Goal: Transaction & Acquisition: Purchase product/service

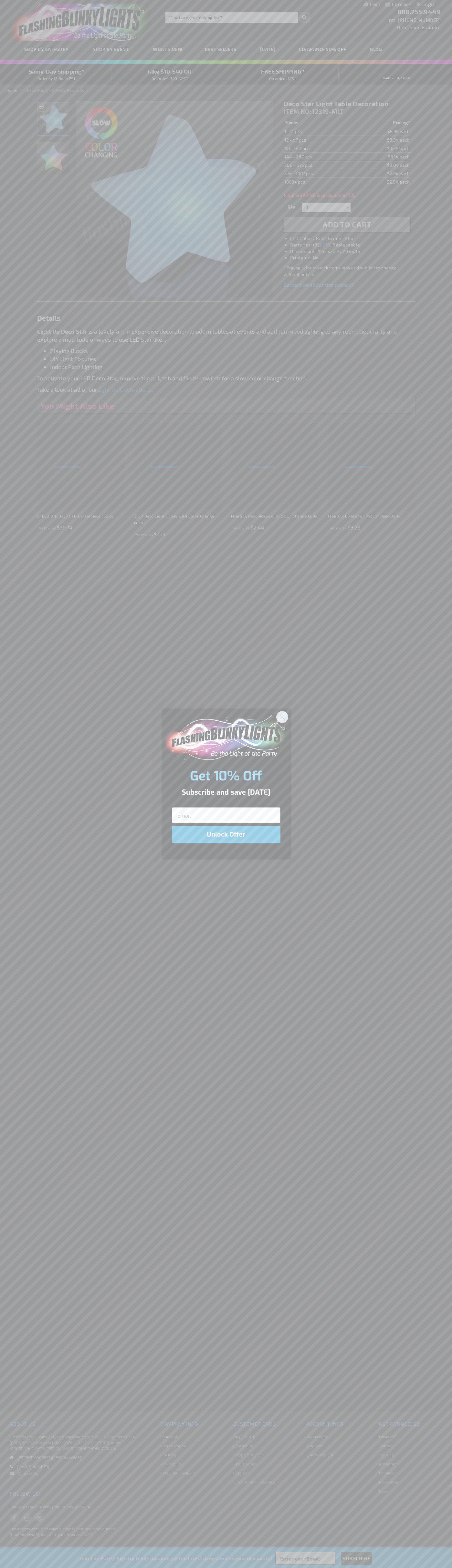
click at [282, 716] on icon "Close dialog" at bounding box center [281, 716] width 4 height 4
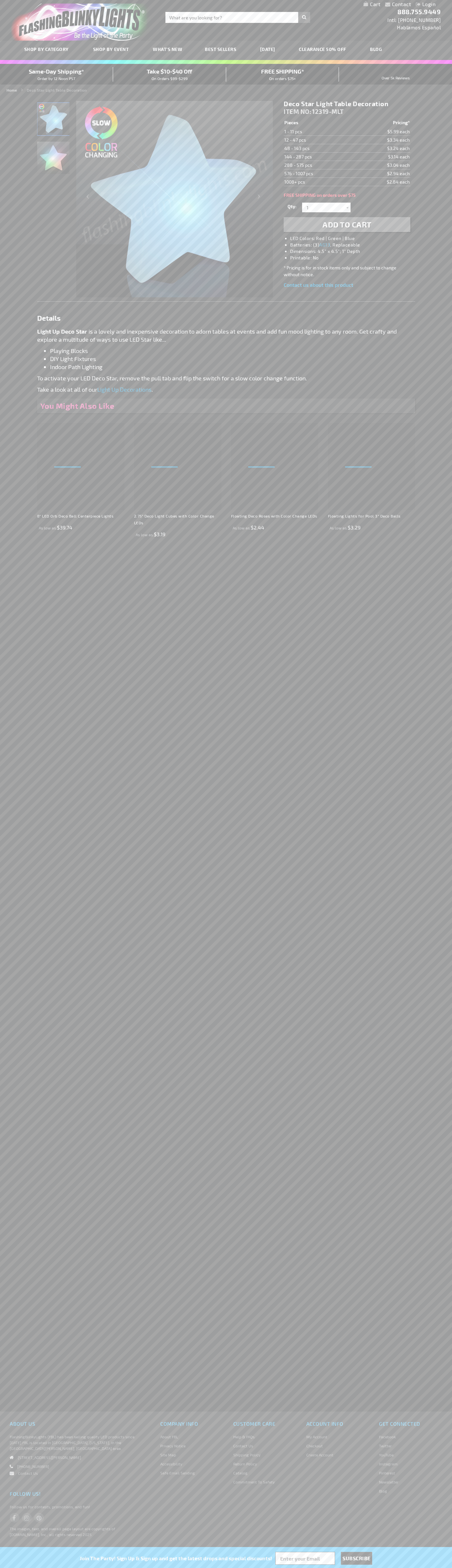
click at [347, 225] on span "Add to Cart" at bounding box center [347, 224] width 49 height 9
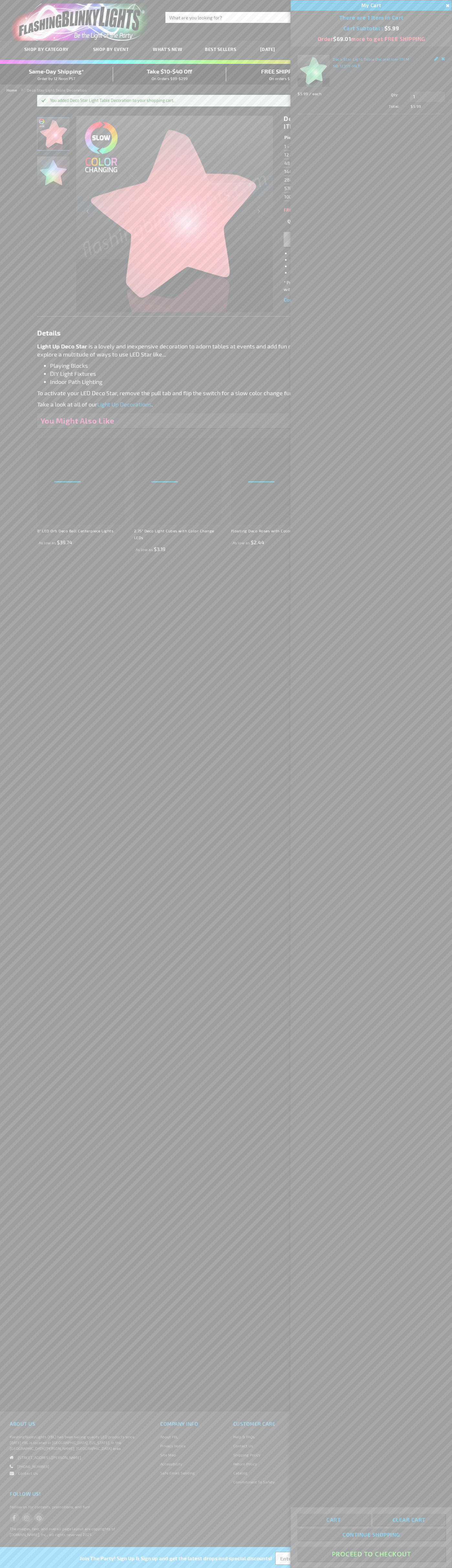
click at [371, 1554] on button "Proceed To Checkout" at bounding box center [371, 1554] width 148 height 15
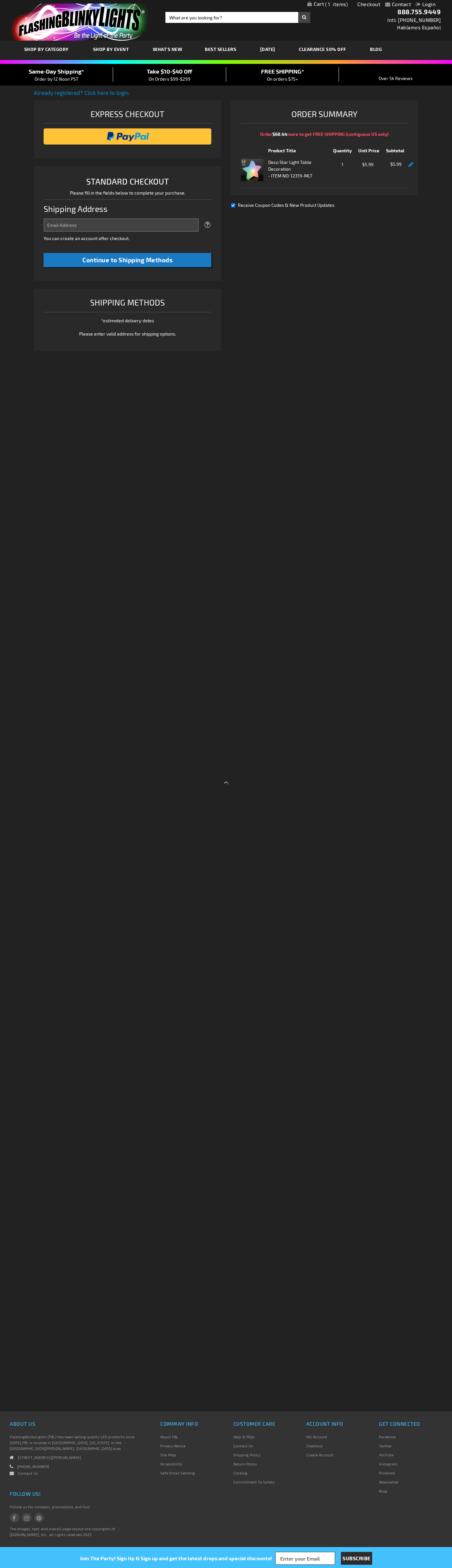
select select "US"
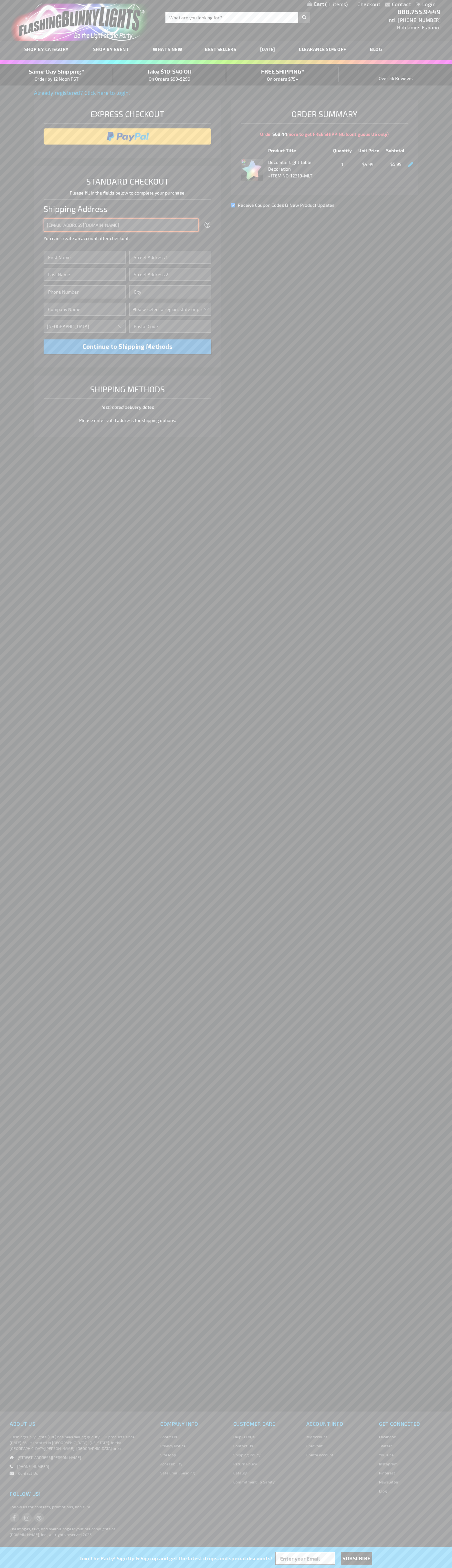
type input "johnsmith005@storebotmail.joonix.net"
type input "John"
type input "76 Ninth Avenue"
type input "First floor"
type input "new york"
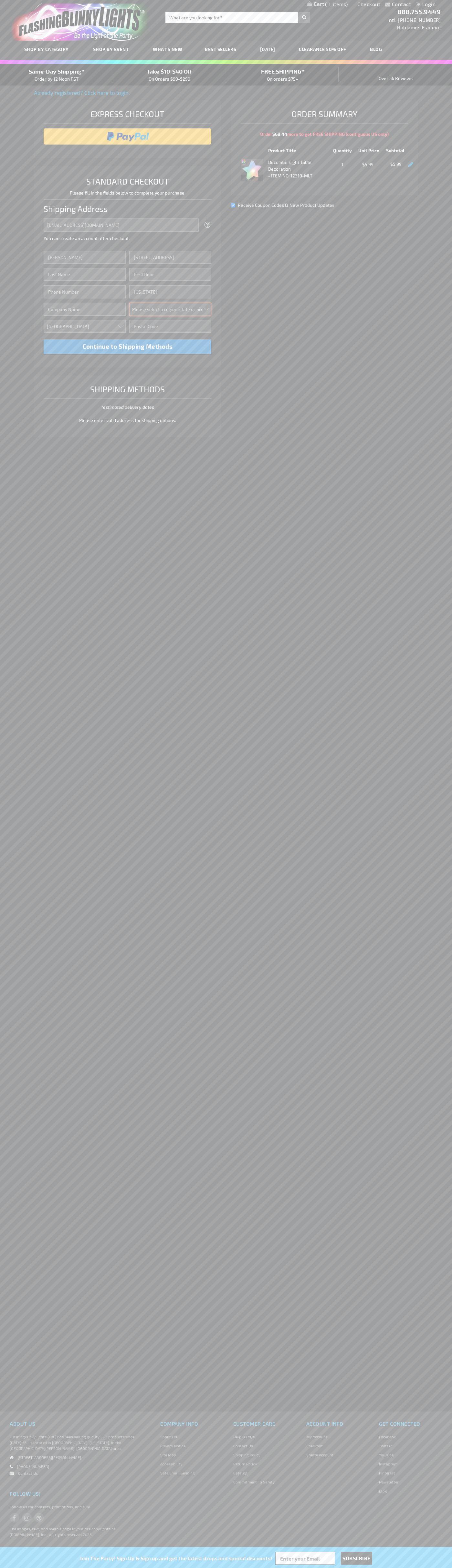
select select "43"
type input "10011"
type input "Smith"
type input "6502530000"
type input "John Smith"
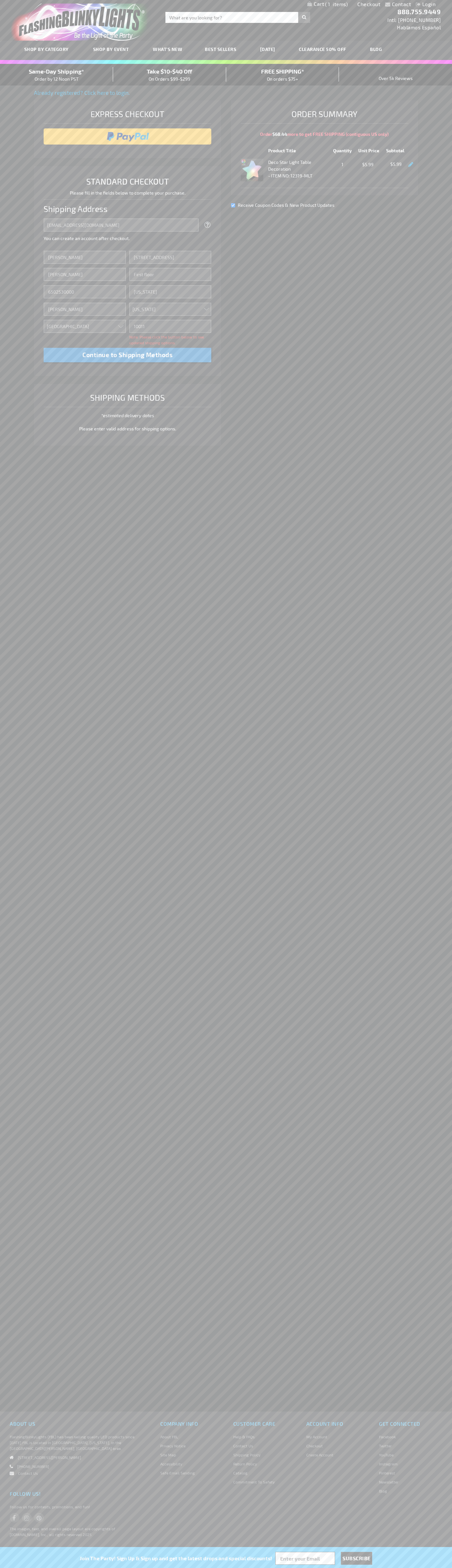
click at [57, 75] on div "Same-Day Shipping* Order by 12 Noon PST" at bounding box center [57, 74] width 113 height 15
click at [127, 136] on input "image" at bounding box center [127, 136] width 161 height 13
